Goal: Transaction & Acquisition: Purchase product/service

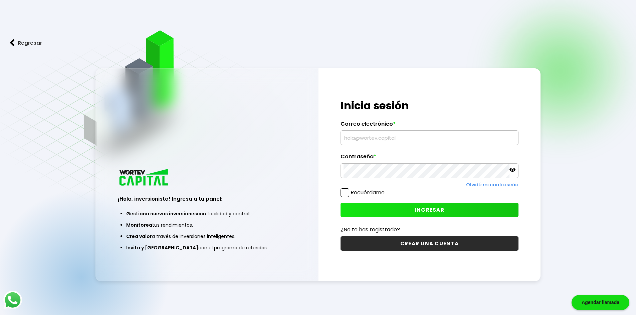
type input "[EMAIL_ADDRESS][DOMAIN_NAME]"
click at [439, 211] on span "INGRESAR" at bounding box center [430, 210] width 30 height 7
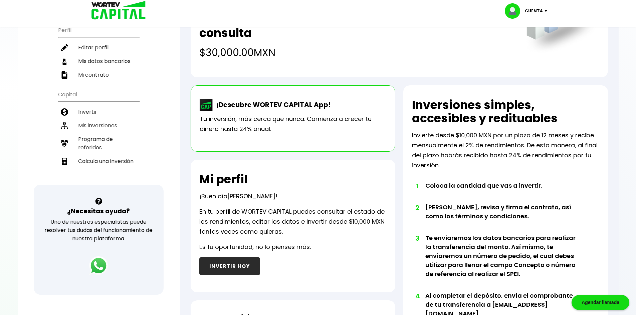
scroll to position [82, 0]
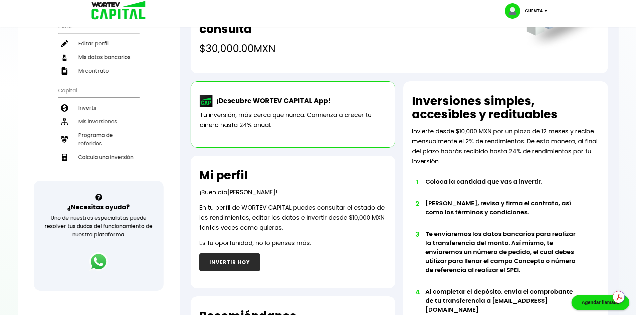
click at [230, 260] on button "INVERTIR HOY" at bounding box center [229, 263] width 61 height 18
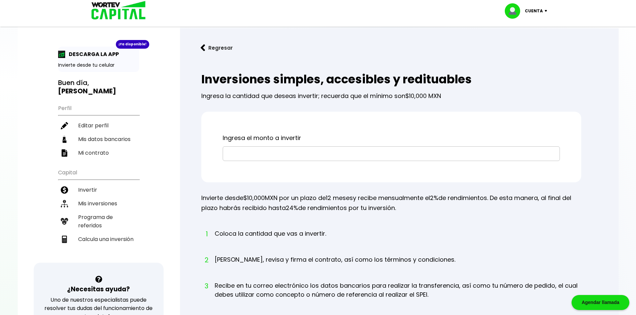
click at [258, 154] on input "text" at bounding box center [391, 154] width 331 height 14
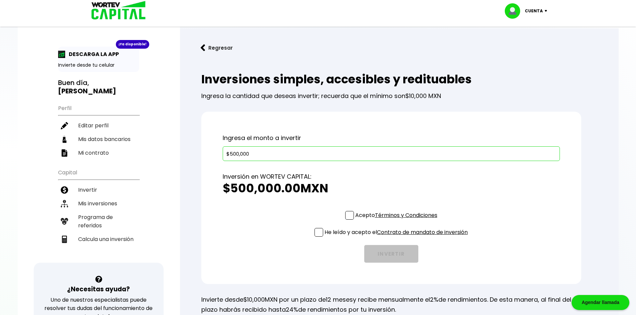
type input "$500,000"
click at [349, 217] on span at bounding box center [349, 215] width 9 height 9
click at [398, 221] on input "Acepto Términos y Condiciones" at bounding box center [398, 221] width 0 height 0
click at [319, 232] on span at bounding box center [318, 232] width 9 height 9
click at [398, 238] on input "He leído y acepto el Contrato de mandato de inversión" at bounding box center [398, 238] width 0 height 0
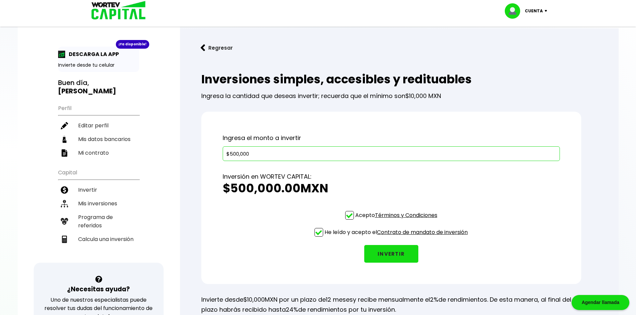
click at [390, 254] on button "INVERTIR" at bounding box center [391, 254] width 54 height 18
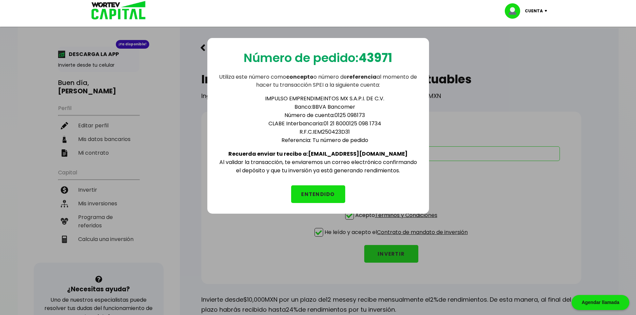
click at [315, 190] on button "ENTENDIDO" at bounding box center [318, 195] width 54 height 18
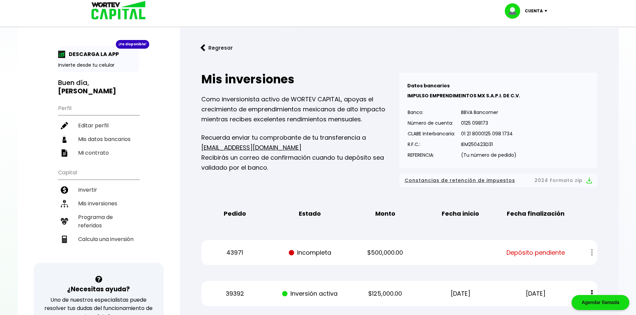
click at [543, 10] on img at bounding box center [547, 11] width 9 height 2
click at [531, 43] on li "Cerrar sesión" at bounding box center [526, 45] width 53 height 14
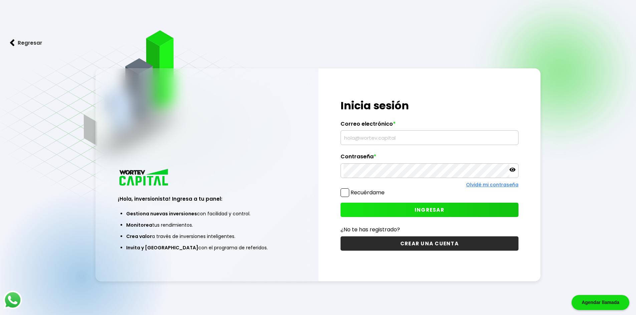
type input "[EMAIL_ADDRESS][DOMAIN_NAME]"
click at [425, 210] on span "INGRESAR" at bounding box center [430, 210] width 30 height 7
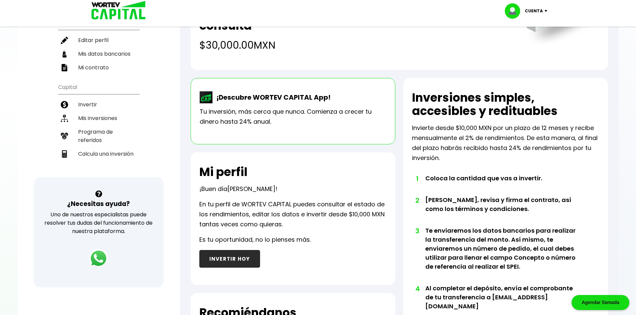
scroll to position [109, 0]
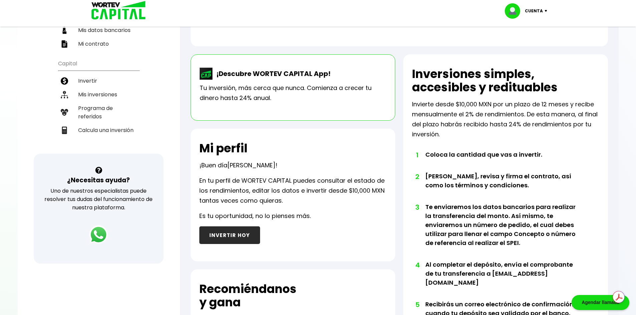
click at [237, 238] on button "INVERTIR HOY" at bounding box center [229, 236] width 61 height 18
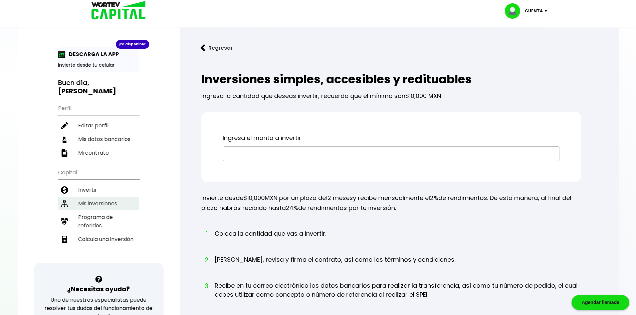
click at [91, 197] on li "Mis inversiones" at bounding box center [98, 204] width 81 height 14
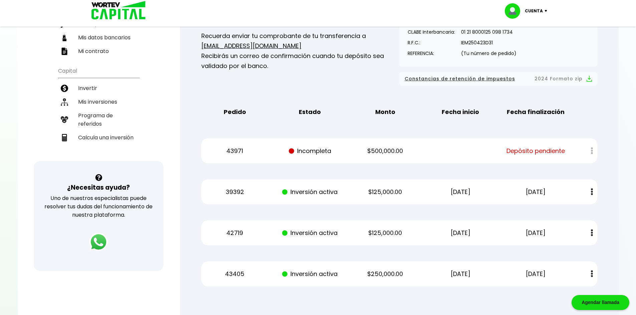
scroll to position [102, 0]
click at [545, 11] on img at bounding box center [547, 11] width 9 height 2
click at [530, 44] on li "Cerrar sesión" at bounding box center [526, 45] width 53 height 14
